Goal: Task Accomplishment & Management: Complete application form

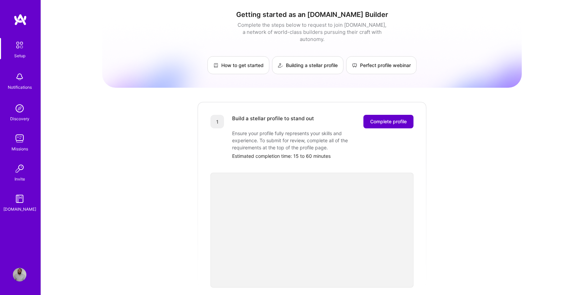
click at [371, 118] on span "Complete profile" at bounding box center [388, 121] width 37 height 7
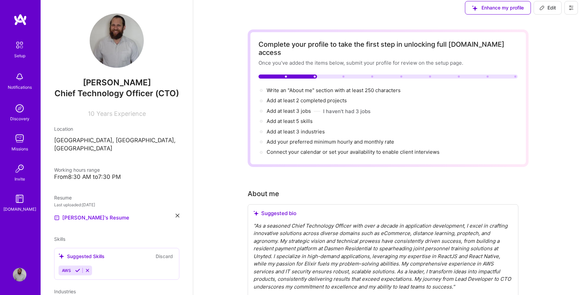
scroll to position [3, 0]
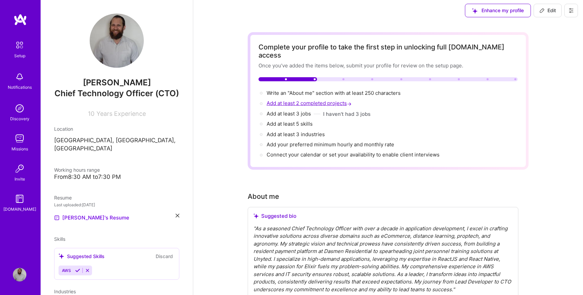
click at [342, 100] on span "Add at least 2 completed projects →" at bounding box center [310, 103] width 86 height 6
select select "US"
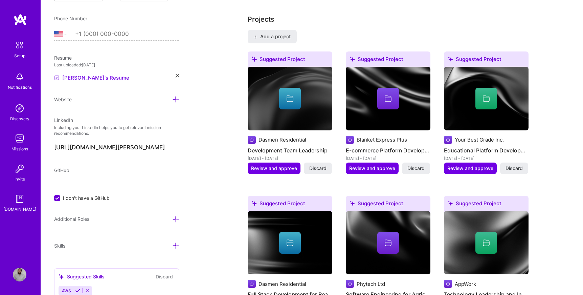
scroll to position [599, 0]
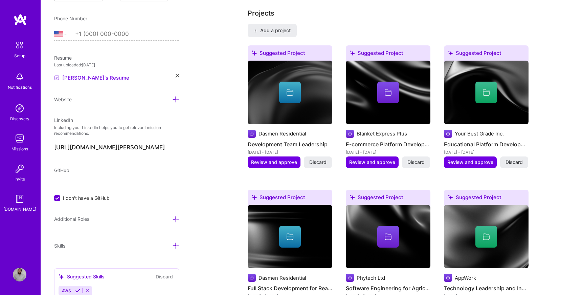
click at [387, 88] on icon at bounding box center [388, 92] width 8 height 8
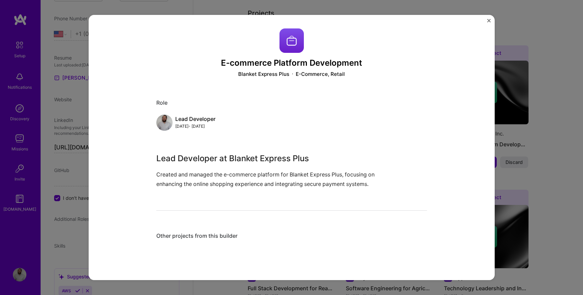
click at [184, 239] on div "Other projects from this builder" at bounding box center [291, 235] width 271 height 7
click at [185, 217] on div "E-commerce Platform Development Blanket Express Plus E-Commerce, Retail Role Le…" at bounding box center [291, 137] width 271 height 219
click at [490, 23] on button "Close" at bounding box center [488, 22] width 3 height 7
